Goal: Navigation & Orientation: Find specific page/section

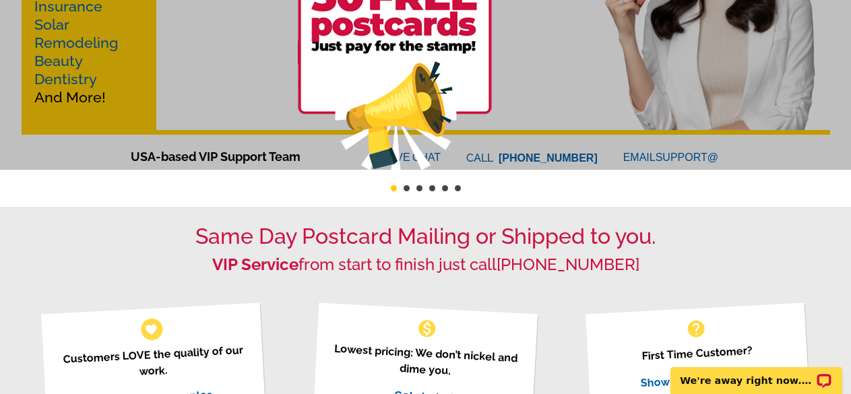
scroll to position [45, 0]
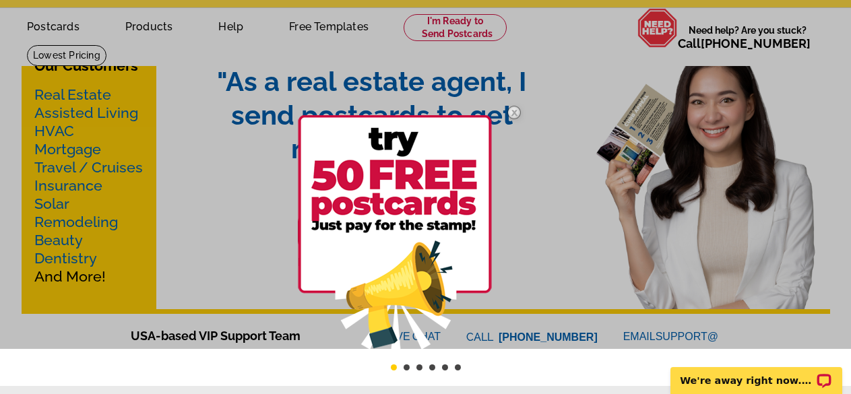
click at [514, 109] on img at bounding box center [513, 112] width 39 height 39
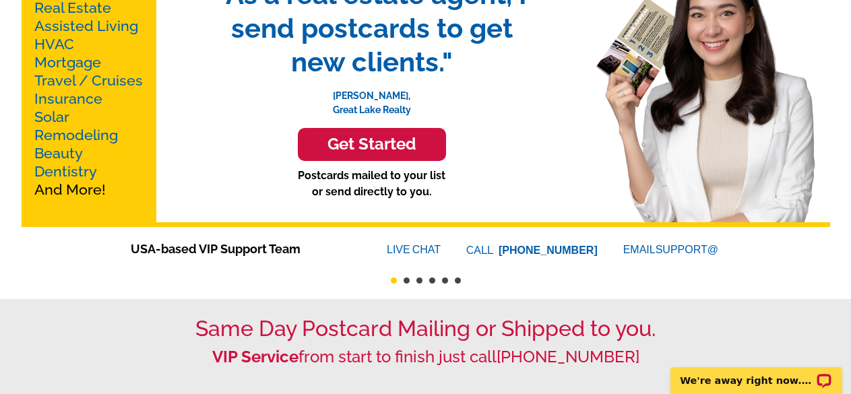
scroll to position [0, 0]
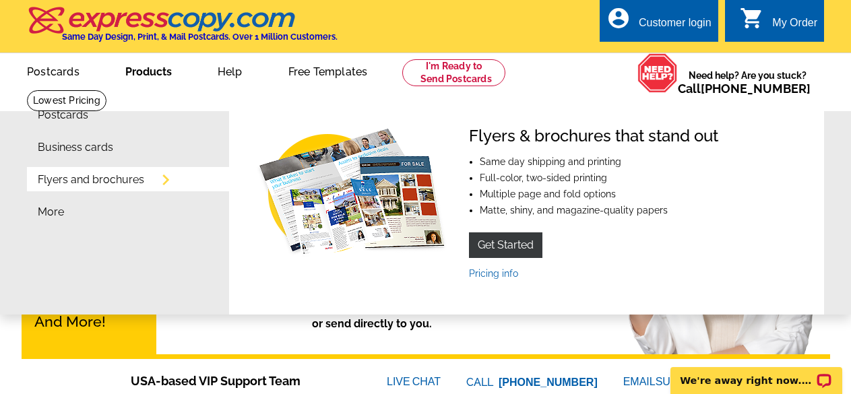
click at [144, 183] on link "Flyers and brochures" at bounding box center [91, 179] width 106 height 11
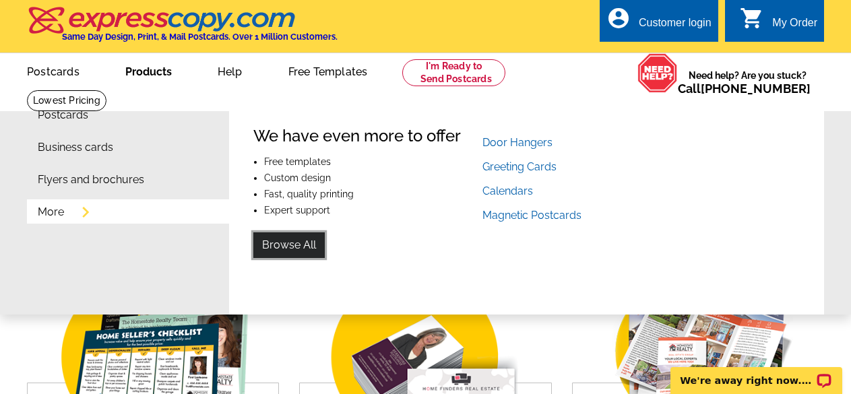
click at [287, 243] on link "Browse All" at bounding box center [288, 245] width 71 height 26
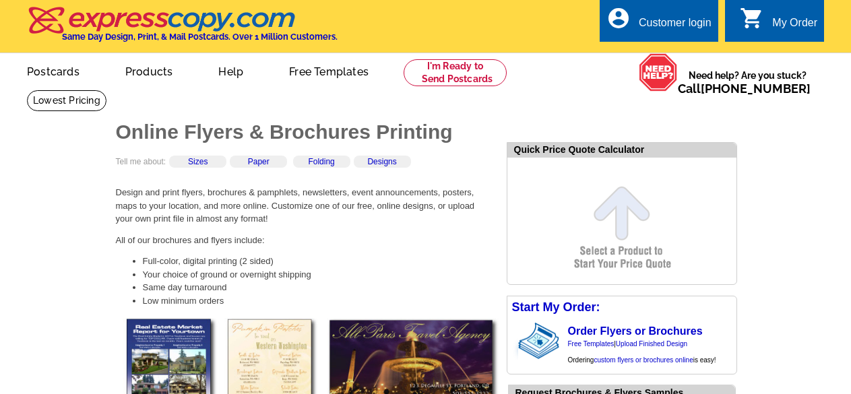
scroll to position [119, 0]
